Goal: Transaction & Acquisition: Purchase product/service

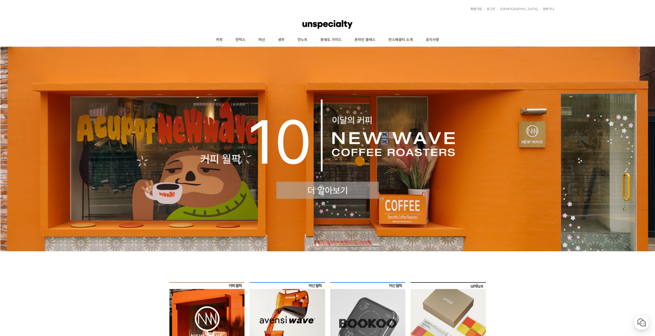
click at [222, 38] on link "커피" at bounding box center [219, 39] width 20 height 13
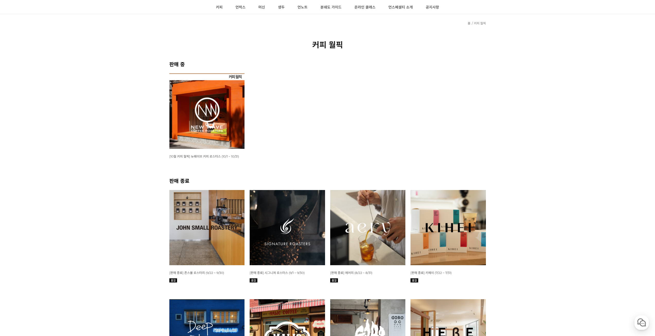
scroll to position [51, 0]
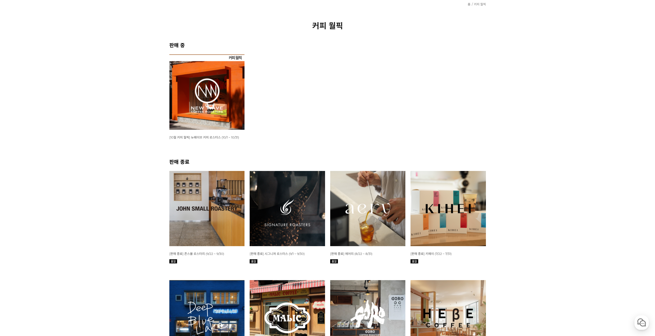
click at [295, 191] on img at bounding box center [287, 208] width 75 height 75
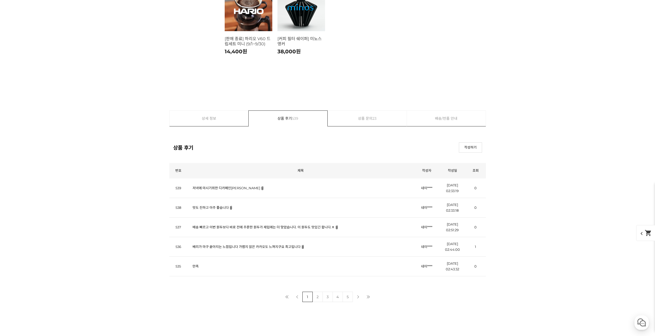
scroll to position [5150, 0]
